Goal: Navigation & Orientation: Find specific page/section

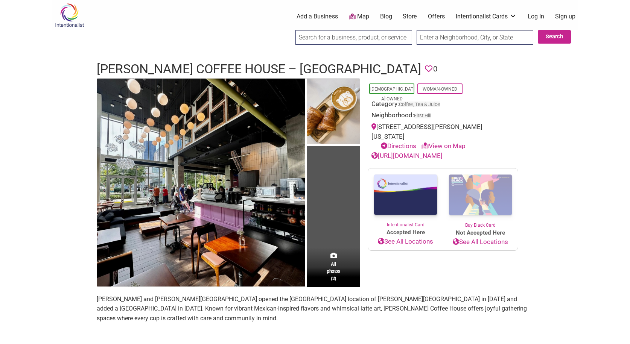
click at [21, 17] on body "× Menu 0 Add a Business Map Blog Store Offers Intentionalist Cards Buy Black Ca…" at bounding box center [315, 172] width 630 height 344
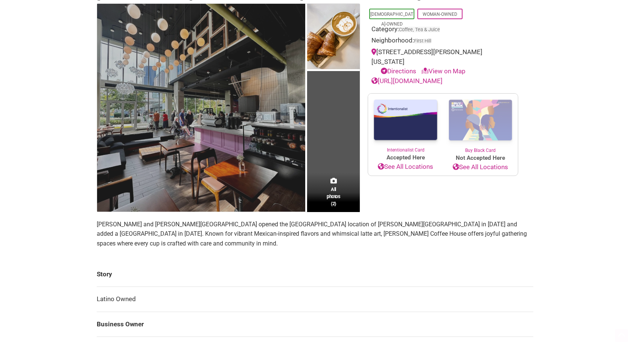
scroll to position [75, 0]
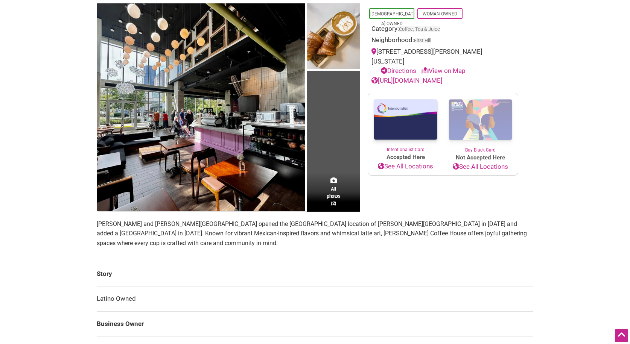
click at [429, 77] on link "[URL][DOMAIN_NAME]" at bounding box center [407, 81] width 71 height 8
click at [375, 52] on icon at bounding box center [374, 51] width 5 height 6
click at [411, 52] on div "[STREET_ADDRESS][PERSON_NAME][US_STATE] Directions View on Map" at bounding box center [443, 61] width 143 height 29
click at [405, 67] on link "Directions" at bounding box center [398, 71] width 35 height 8
click at [449, 67] on link "View on Map" at bounding box center [444, 71] width 44 height 8
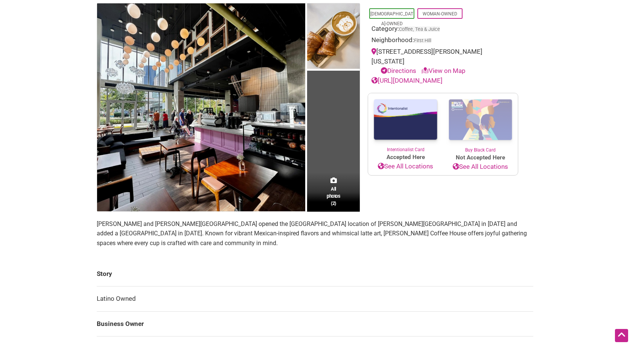
click at [437, 67] on link "View on Map" at bounding box center [444, 71] width 44 height 8
click at [428, 67] on icon at bounding box center [425, 70] width 7 height 6
click at [443, 67] on link "View on Map" at bounding box center [444, 71] width 44 height 8
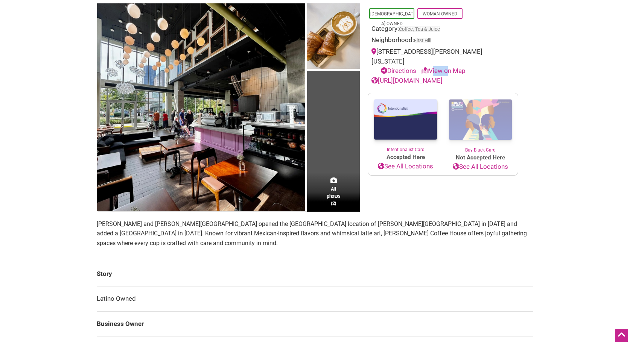
click at [443, 67] on link "View on Map" at bounding box center [444, 71] width 44 height 8
drag, startPoint x: 443, startPoint y: 60, endPoint x: 404, endPoint y: 62, distance: 39.2
click at [404, 67] on link "Directions" at bounding box center [398, 71] width 35 height 8
